Goal: Task Accomplishment & Management: Complete application form

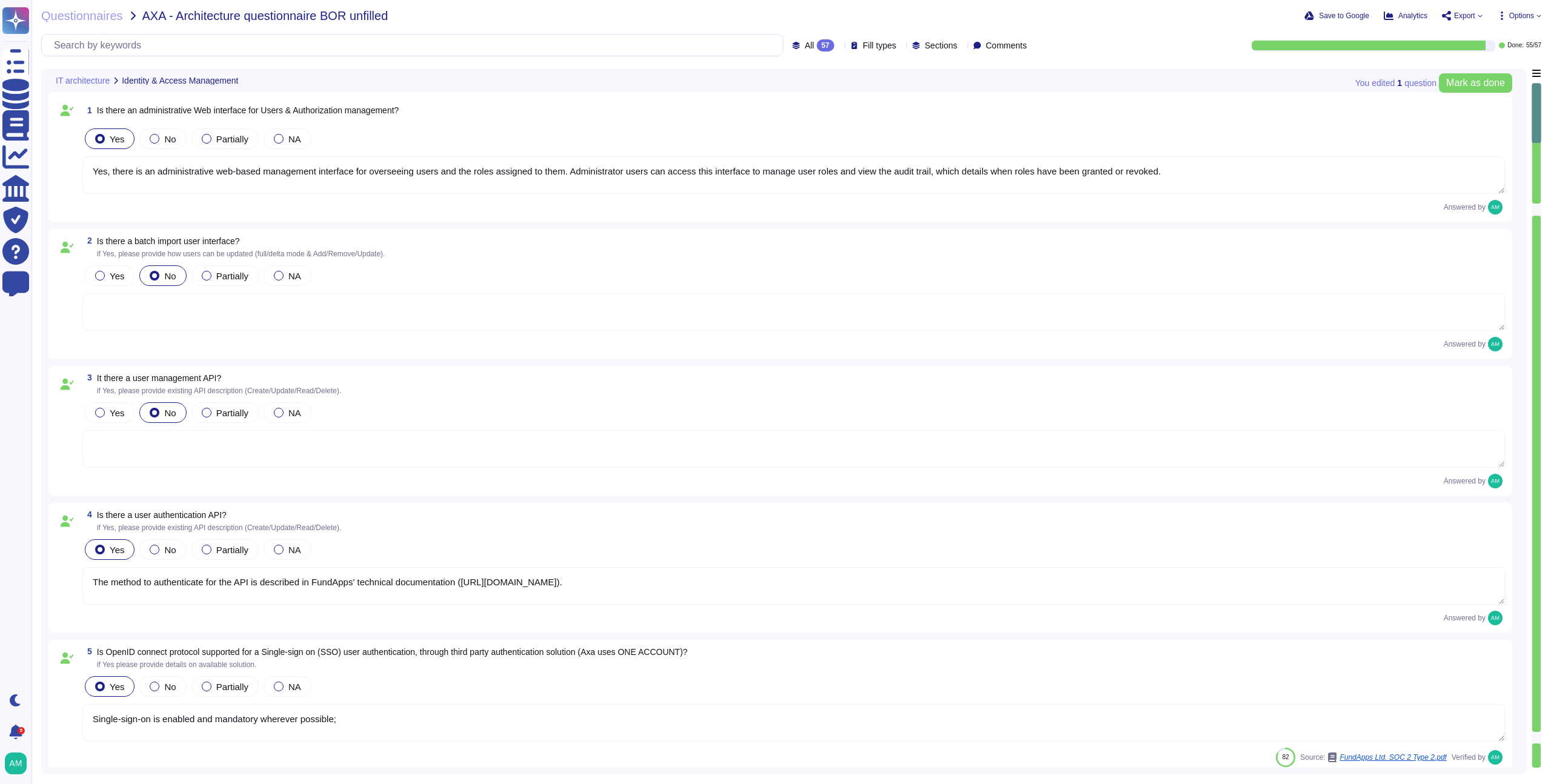
type textarea "Yes, there is an administrative web-based management interface for overseeing u…"
type textarea "The method to authenticate for the API is described in FundApps' technical docu…"
type textarea "Single-sign-on is enabled and mandatory wherever possible;"
type textarea "FundApps platforms allows clients to integrate their Single-Sign-On solution fo…"
click at [113, 19] on span "Questionnaires" at bounding box center [82, 15] width 82 height 12
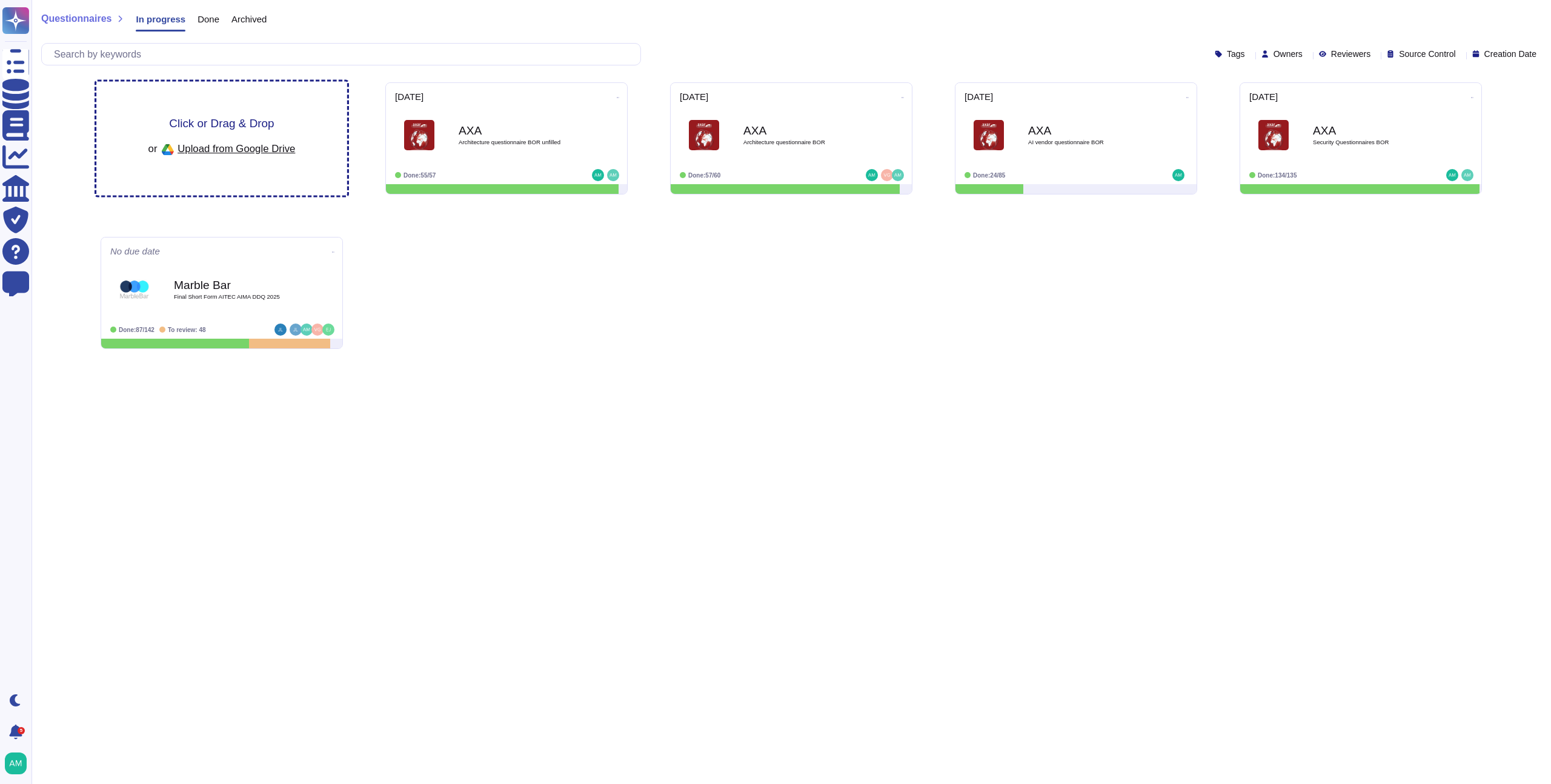
click at [225, 118] on span "Click or Drag & Drop" at bounding box center [221, 124] width 104 height 12
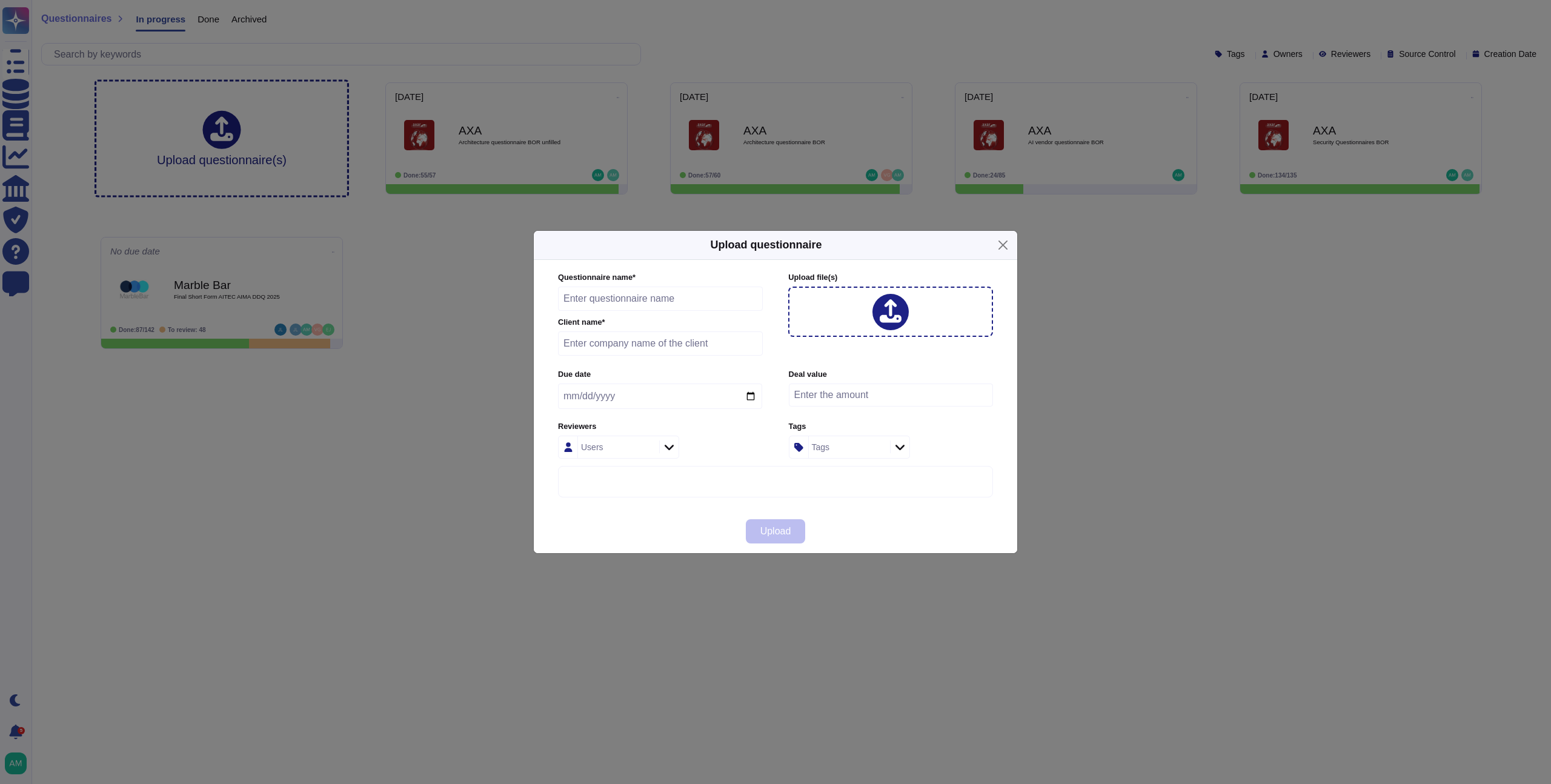
click at [884, 301] on div at bounding box center [890, 311] width 36 height 36
click at [998, 252] on button "Close" at bounding box center [1004, 245] width 19 height 19
